Goal: Task Accomplishment & Management: Manage account settings

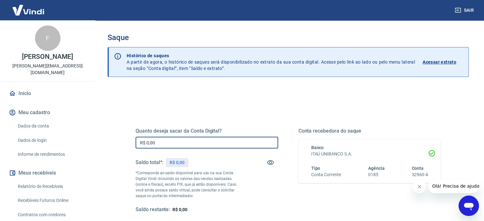
click at [178, 140] on input "R$ 0,00" at bounding box center [207, 143] width 143 height 12
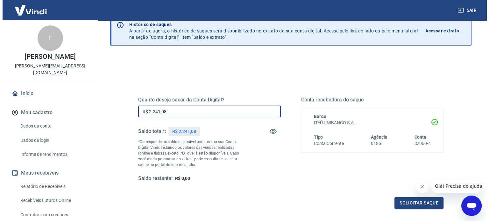
scroll to position [64, 0]
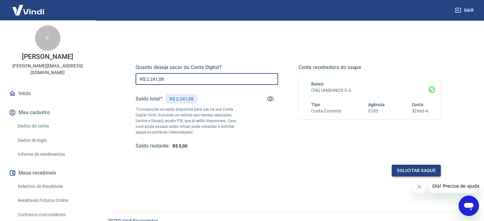
type input "R$ 2.241,08"
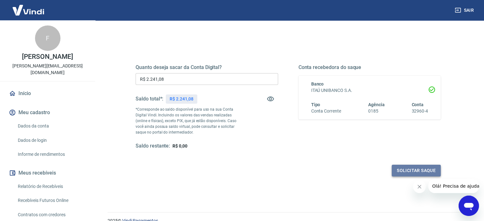
click at [401, 175] on button "Solicitar saque" at bounding box center [416, 171] width 49 height 12
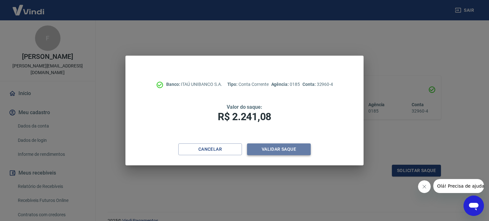
click at [298, 150] on button "Validar saque" at bounding box center [279, 149] width 64 height 12
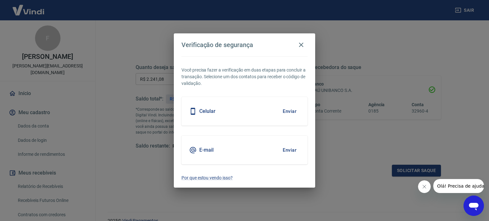
click at [289, 112] on button "Enviar" at bounding box center [289, 111] width 21 height 13
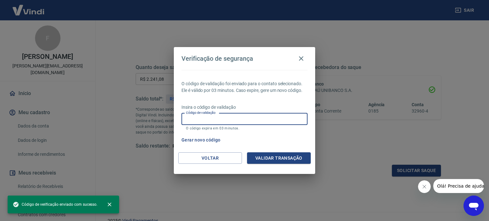
drag, startPoint x: 233, startPoint y: 118, endPoint x: 217, endPoint y: 109, distance: 18.7
click at [233, 118] on input "Código de validação" at bounding box center [244, 119] width 126 height 12
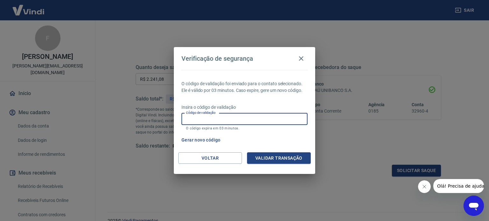
paste input "405278"
type input "405278"
click at [278, 160] on button "Validar transação" at bounding box center [279, 158] width 64 height 12
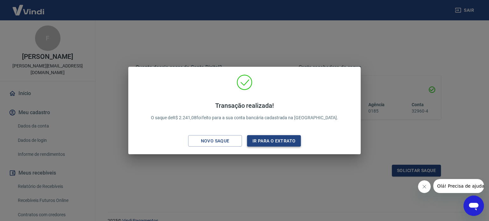
click at [275, 140] on button "Ir para o extrato" at bounding box center [274, 141] width 54 height 12
